Goal: Find specific page/section: Find specific page/section

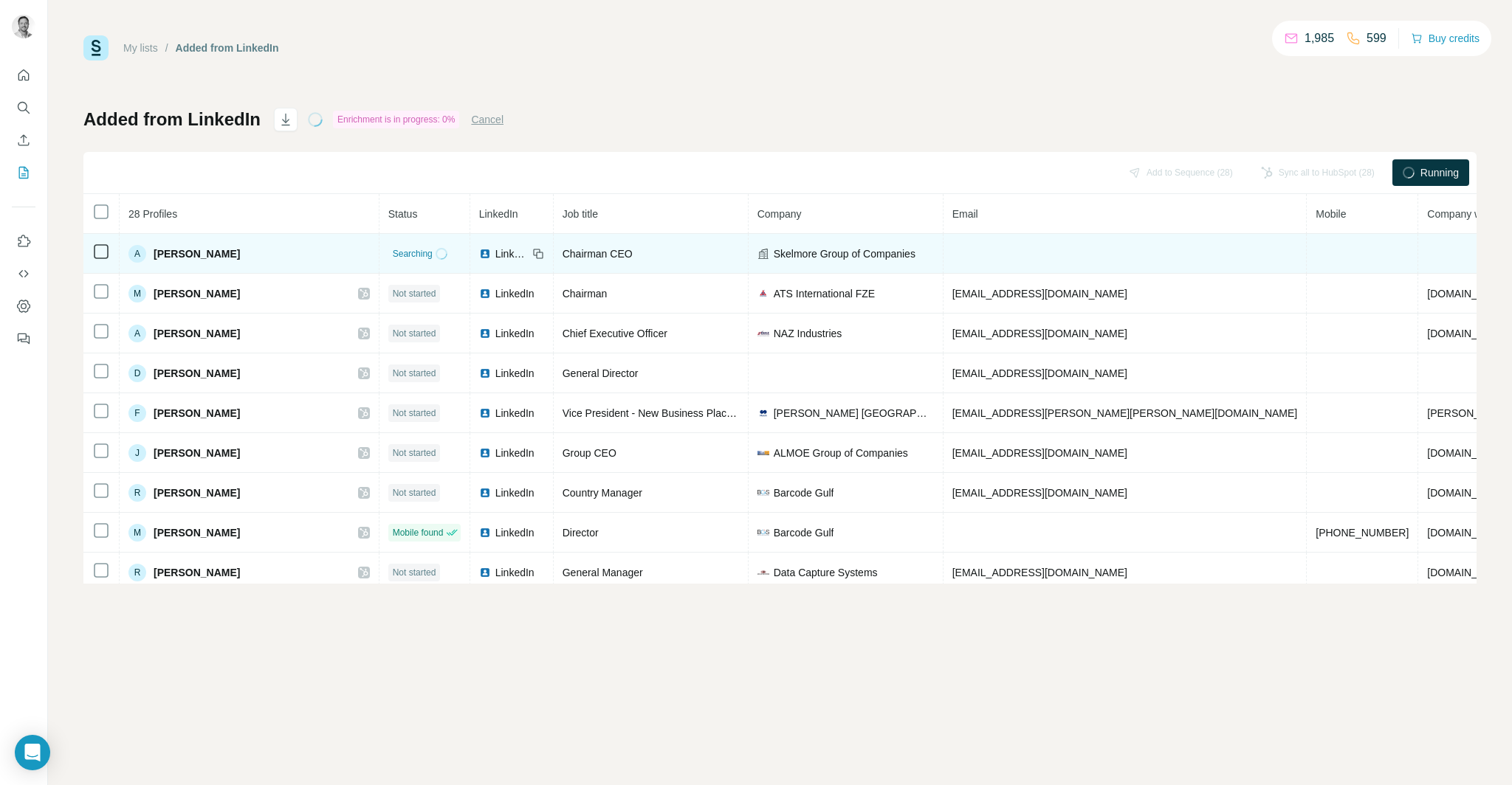
click at [181, 255] on span "[PERSON_NAME]" at bounding box center [197, 254] width 86 height 15
click at [130, 255] on div "A" at bounding box center [137, 254] width 18 height 18
click at [134, 254] on div "A" at bounding box center [137, 254] width 18 height 18
